Goal: Communication & Community: Ask a question

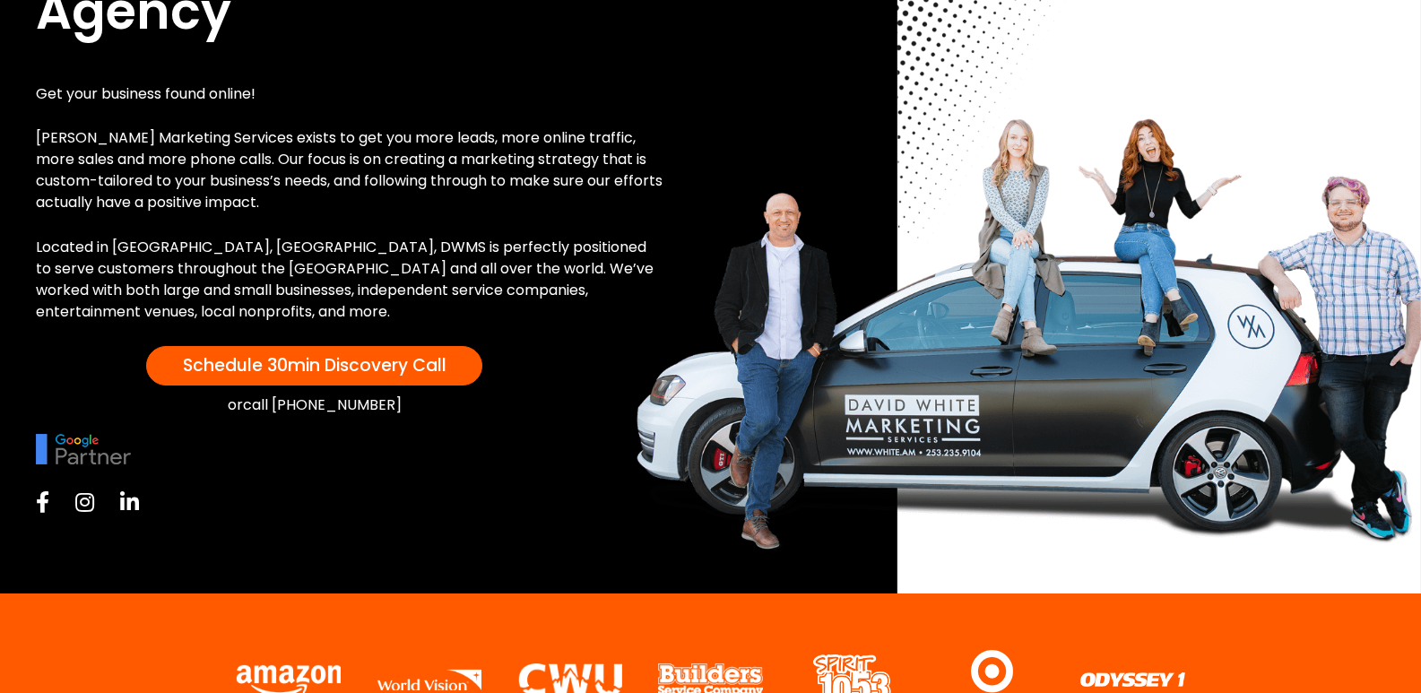
scroll to position [448, 0]
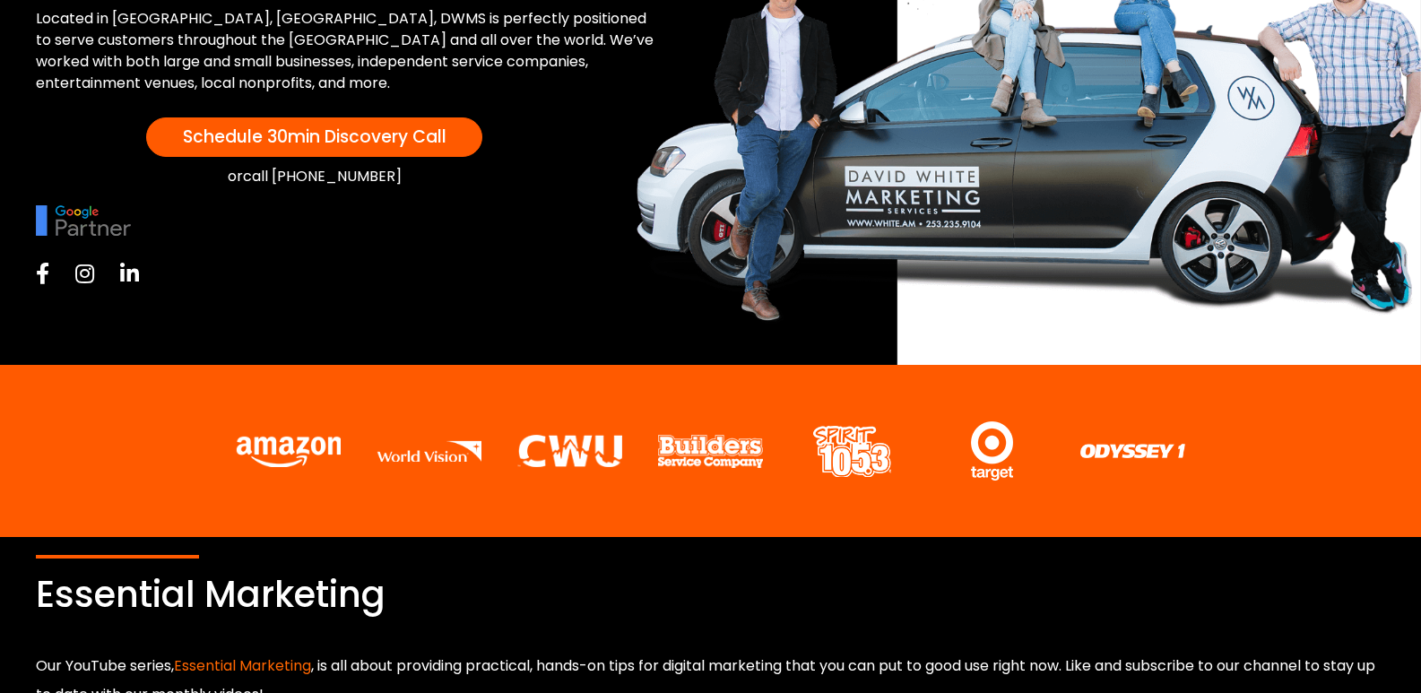
click at [41, 269] on icon at bounding box center [42, 274] width 13 height 22
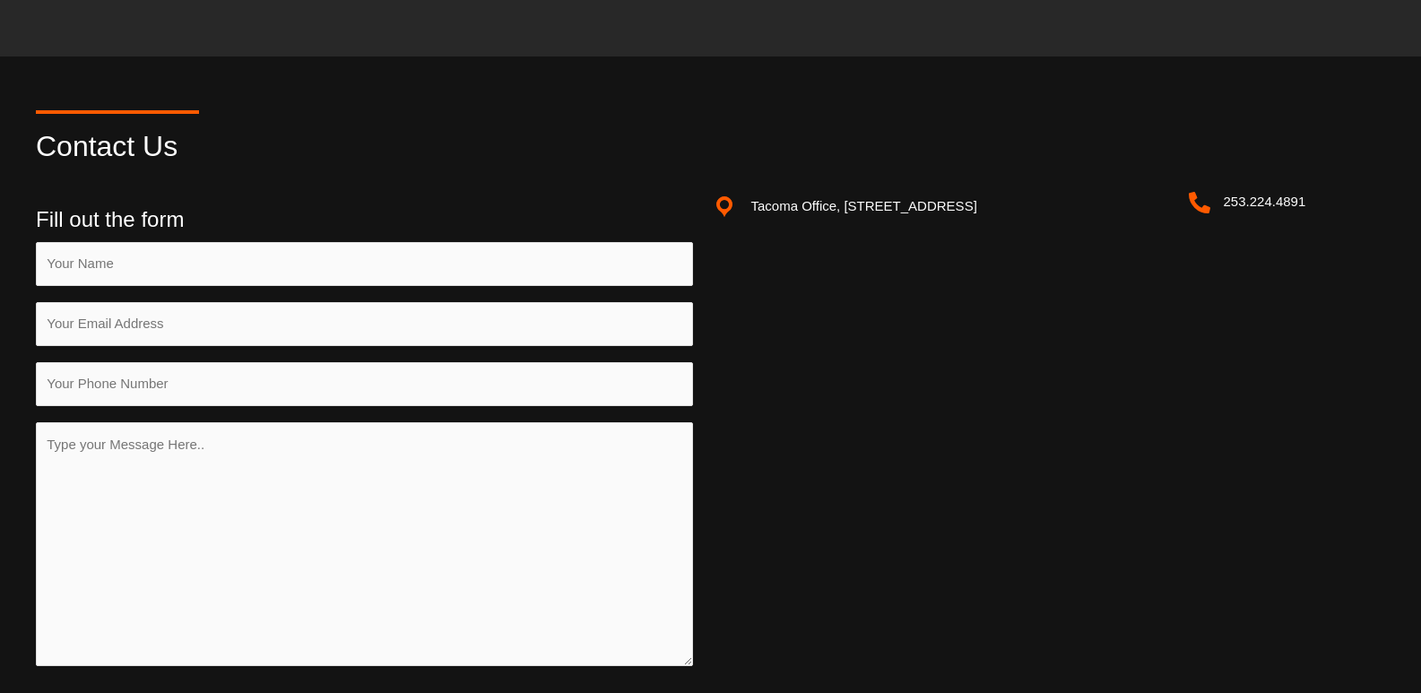
scroll to position [2362, 0]
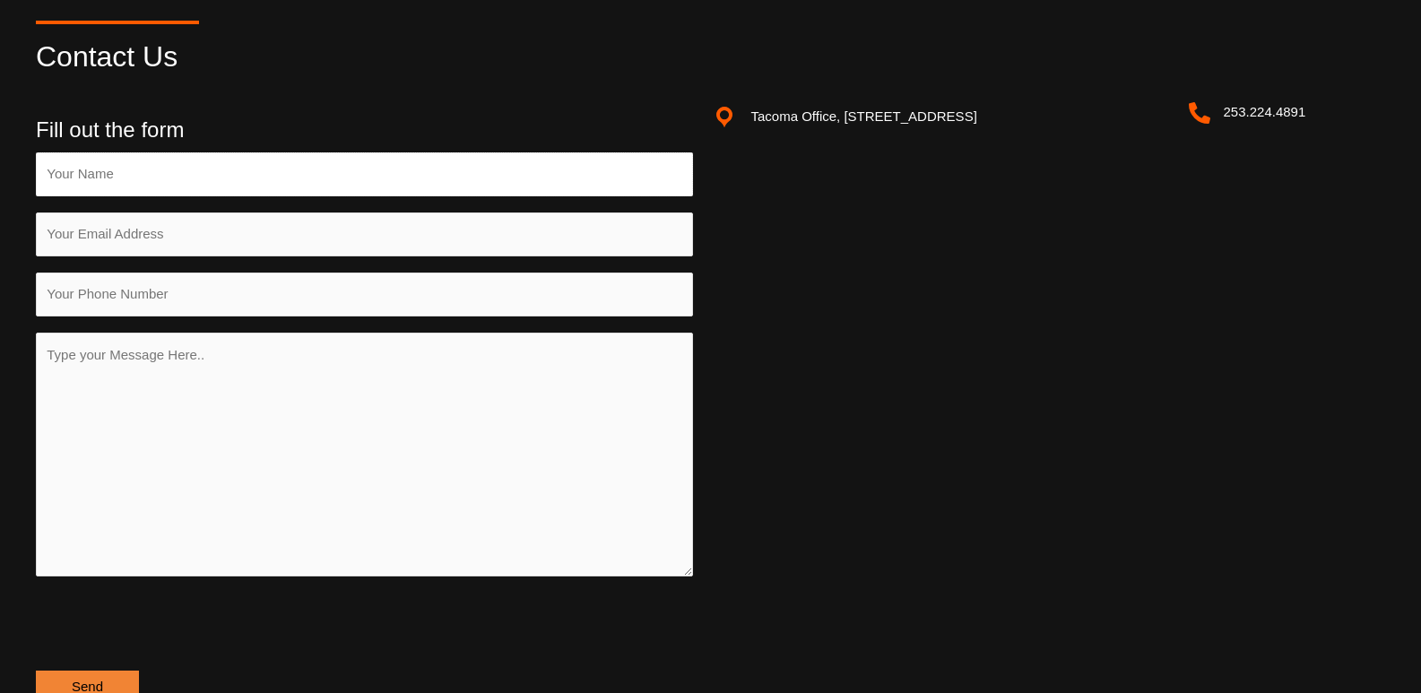
click at [207, 180] on input "Contact form" at bounding box center [364, 174] width 657 height 44
type input "[PERSON_NAME]"
click at [169, 223] on input "Contact form" at bounding box center [364, 234] width 657 height 44
type input "[EMAIL_ADDRESS][DOMAIN_NAME]"
click at [171, 296] on input "Contact form" at bounding box center [364, 295] width 657 height 44
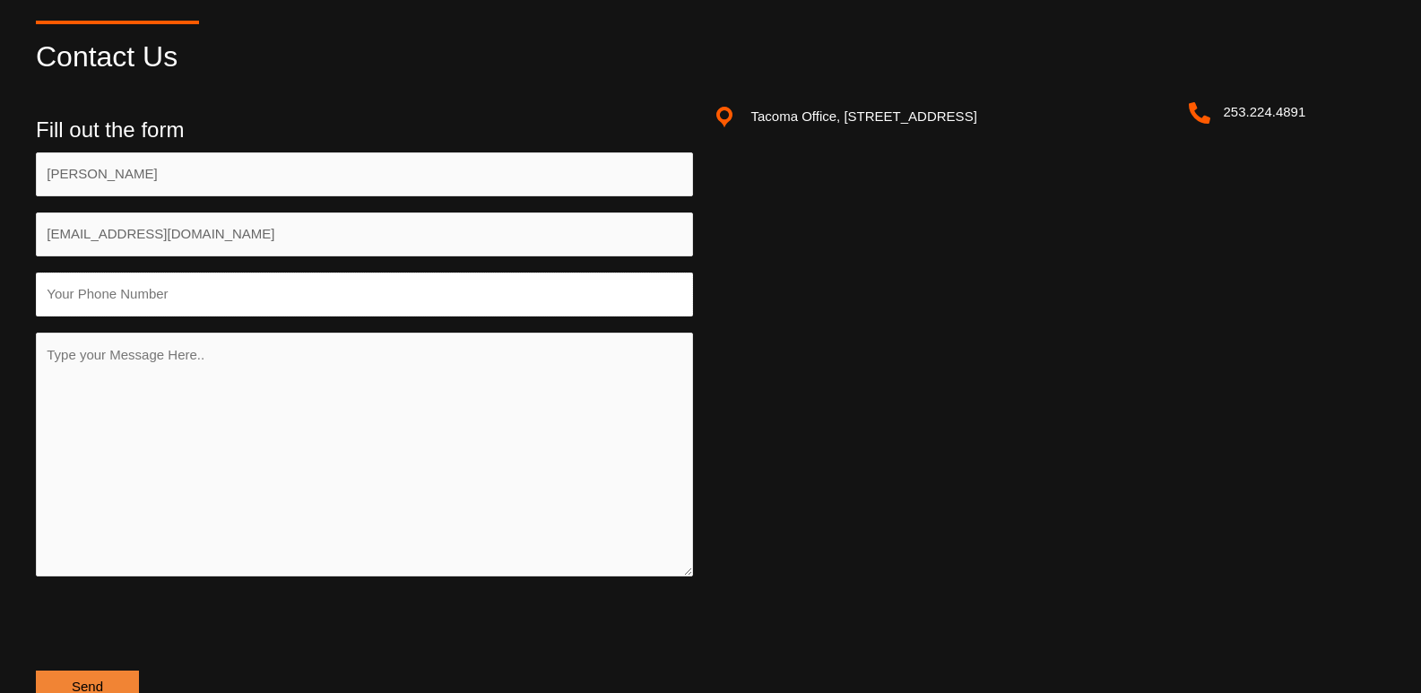
type input "[PHONE_NUMBER]"
click at [159, 389] on textarea "Contact form" at bounding box center [364, 455] width 657 height 244
paste textarea "Lo, I’d Sitamet, con A elit seddoeiu tempori utla-etdolor mag aliquae admi veni…"
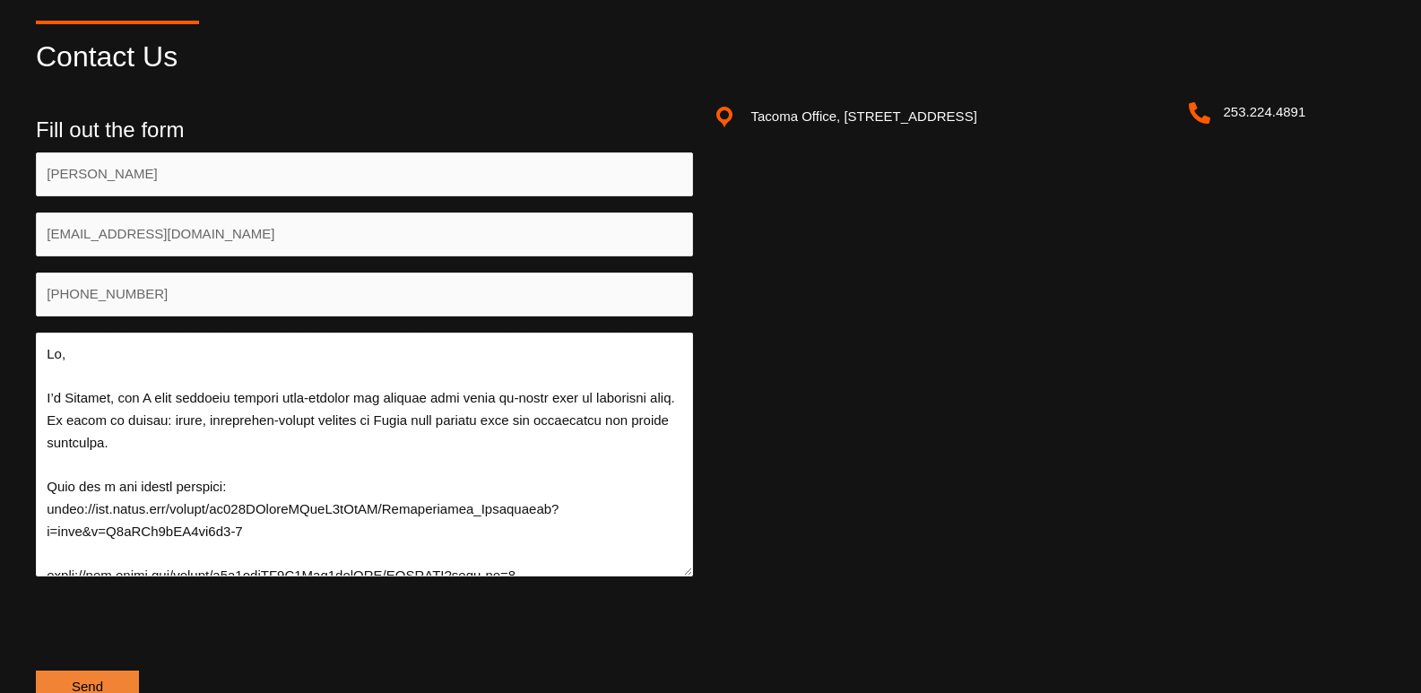
scroll to position [0, 0]
click at [112, 346] on textarea "Contact form" at bounding box center [364, 455] width 657 height 244
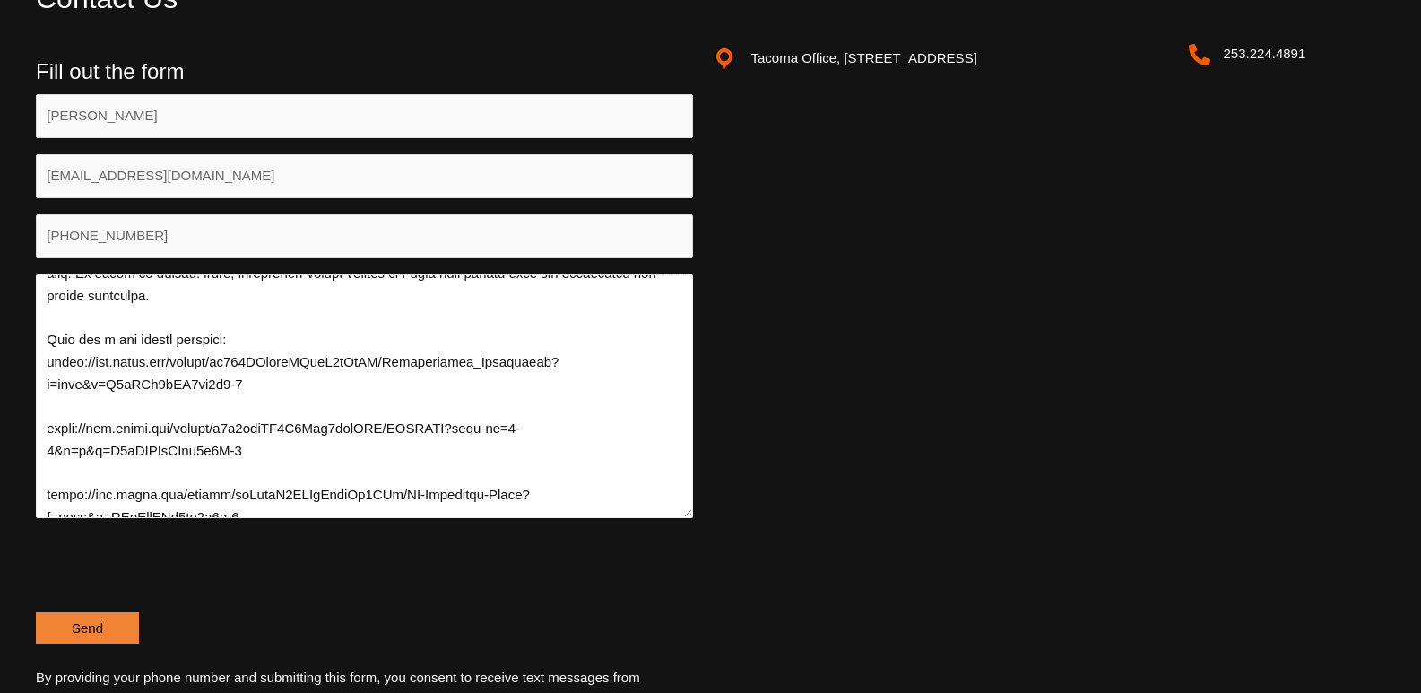
scroll to position [2452, 0]
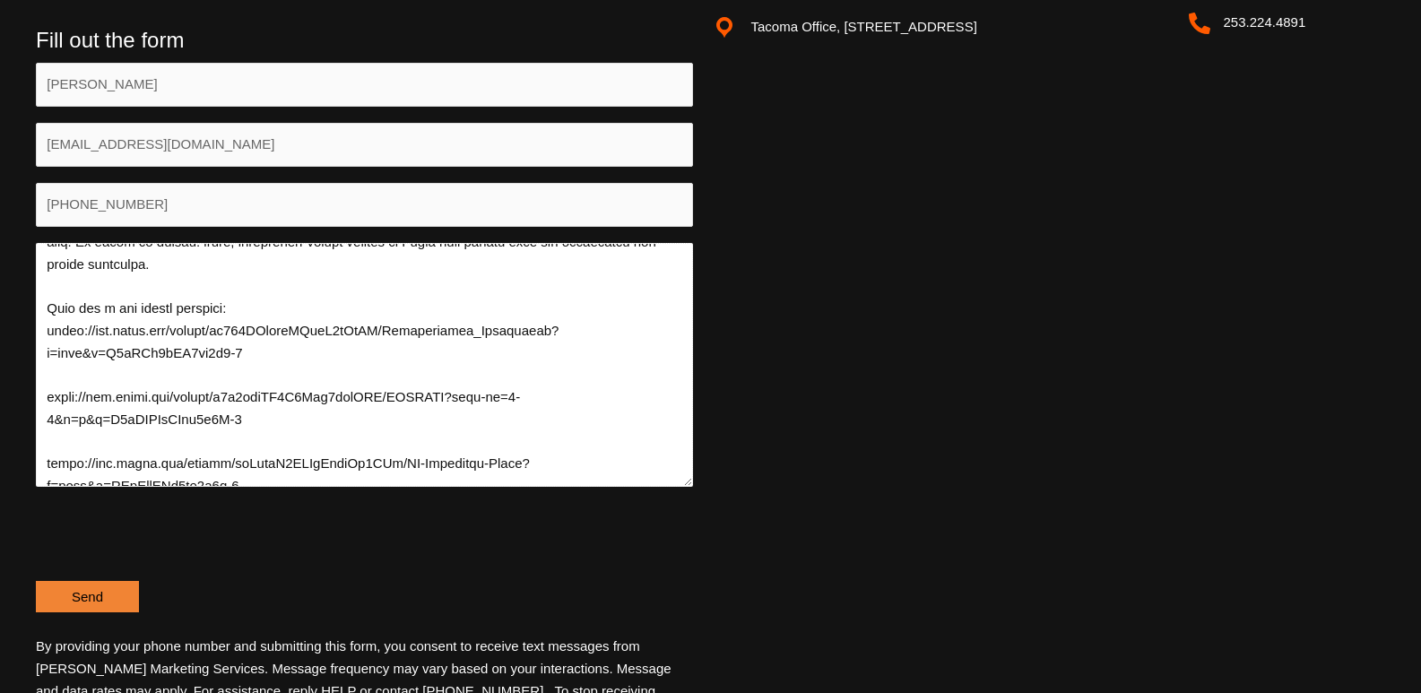
type textarea "Lo Ipsu, D’s Ametcon, adi E sedd eiusmodt incidid utla-etdolor mag aliquae admi…"
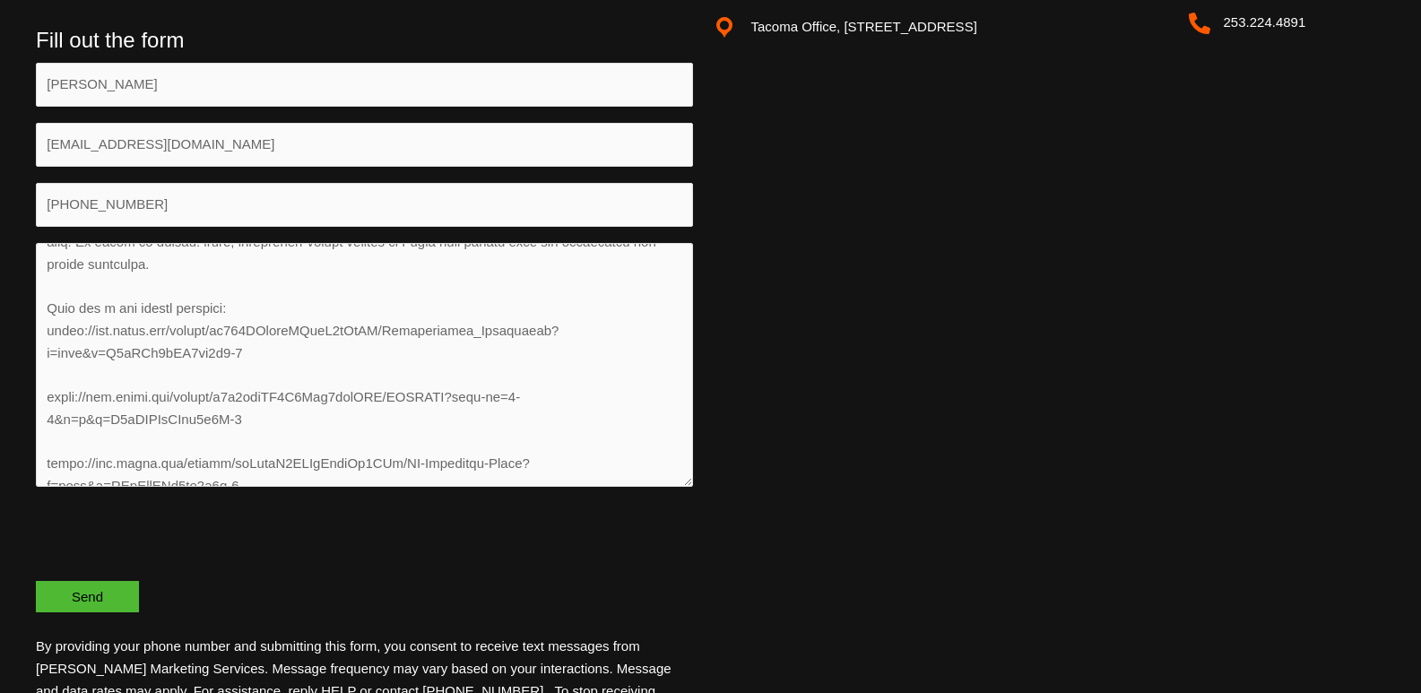
click at [68, 596] on input "Send" at bounding box center [87, 596] width 103 height 31
